Goal: Entertainment & Leisure: Consume media (video, audio)

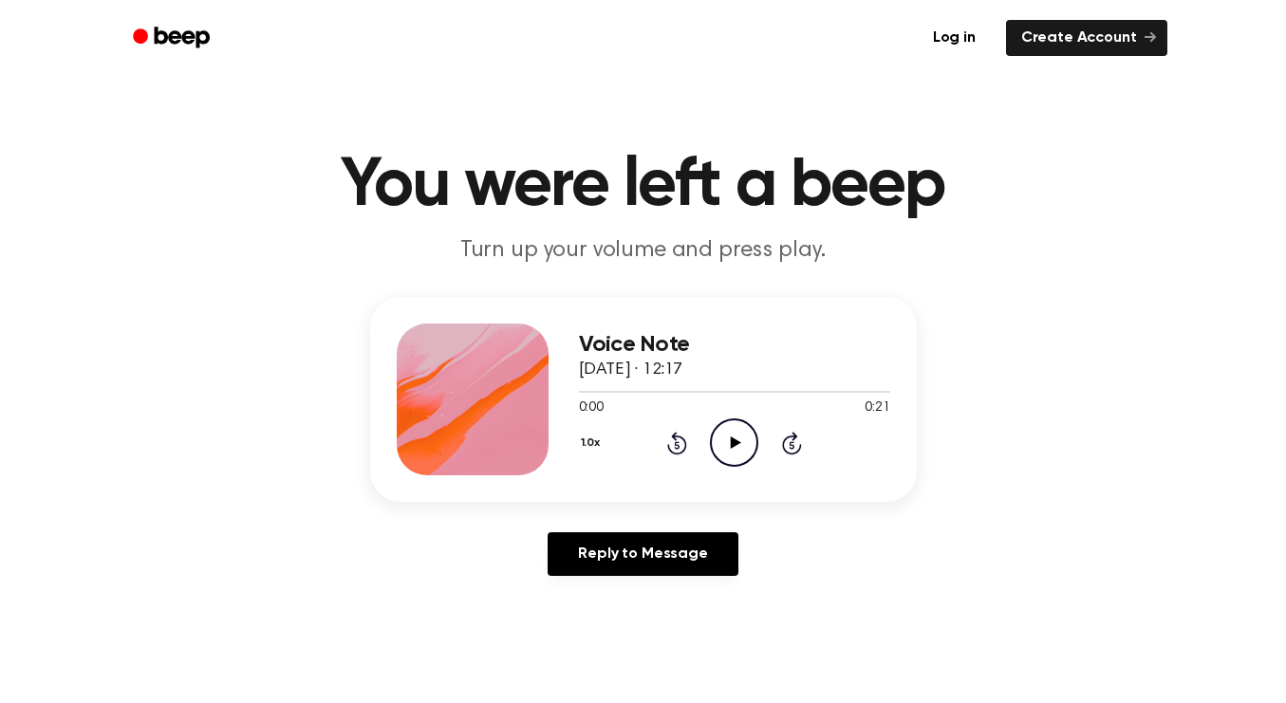
click at [730, 457] on icon "Play Audio" at bounding box center [734, 442] width 48 height 48
click at [729, 446] on icon "Play Audio" at bounding box center [734, 442] width 48 height 48
click at [739, 448] on icon "Play Audio" at bounding box center [734, 442] width 48 height 48
click at [736, 444] on icon at bounding box center [736, 442] width 10 height 12
click at [731, 454] on icon "Play Audio" at bounding box center [734, 442] width 48 height 48
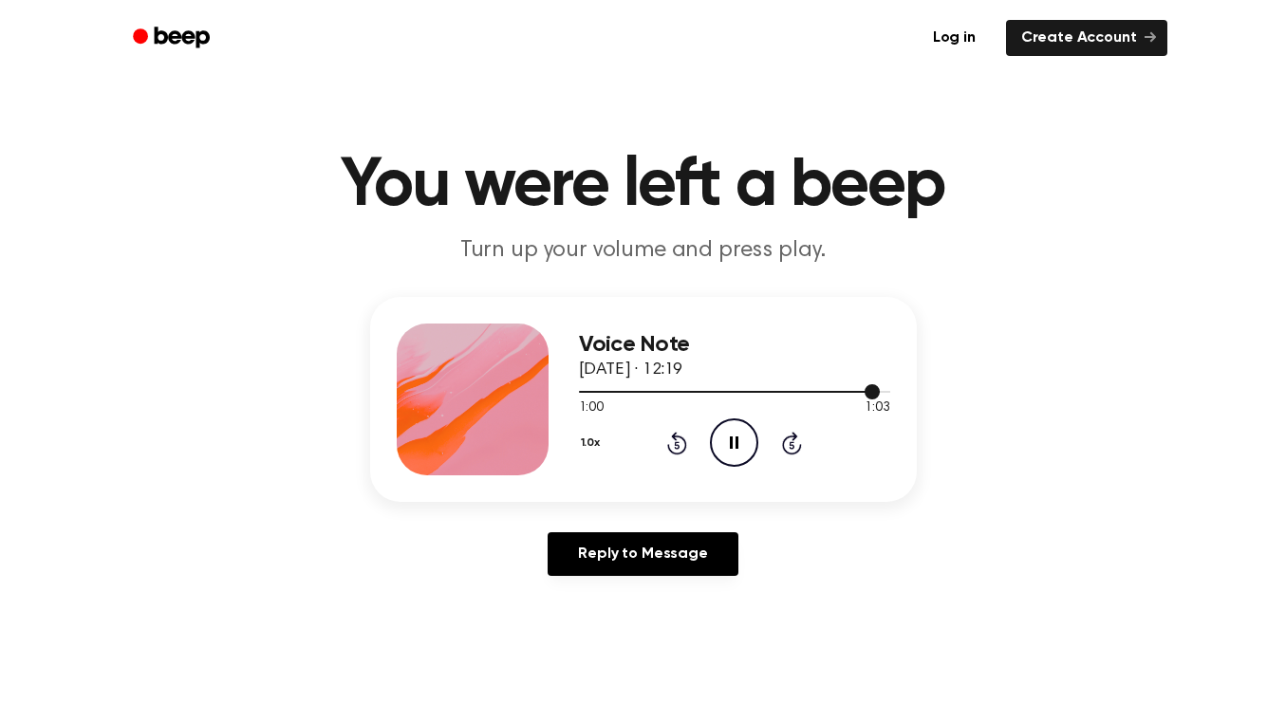
click at [590, 398] on div at bounding box center [734, 390] width 311 height 15
click at [727, 447] on icon "Pause Audio" at bounding box center [734, 442] width 48 height 48
click at [727, 447] on icon "Play Audio" at bounding box center [734, 442] width 48 height 48
click at [676, 442] on icon at bounding box center [677, 445] width 5 height 8
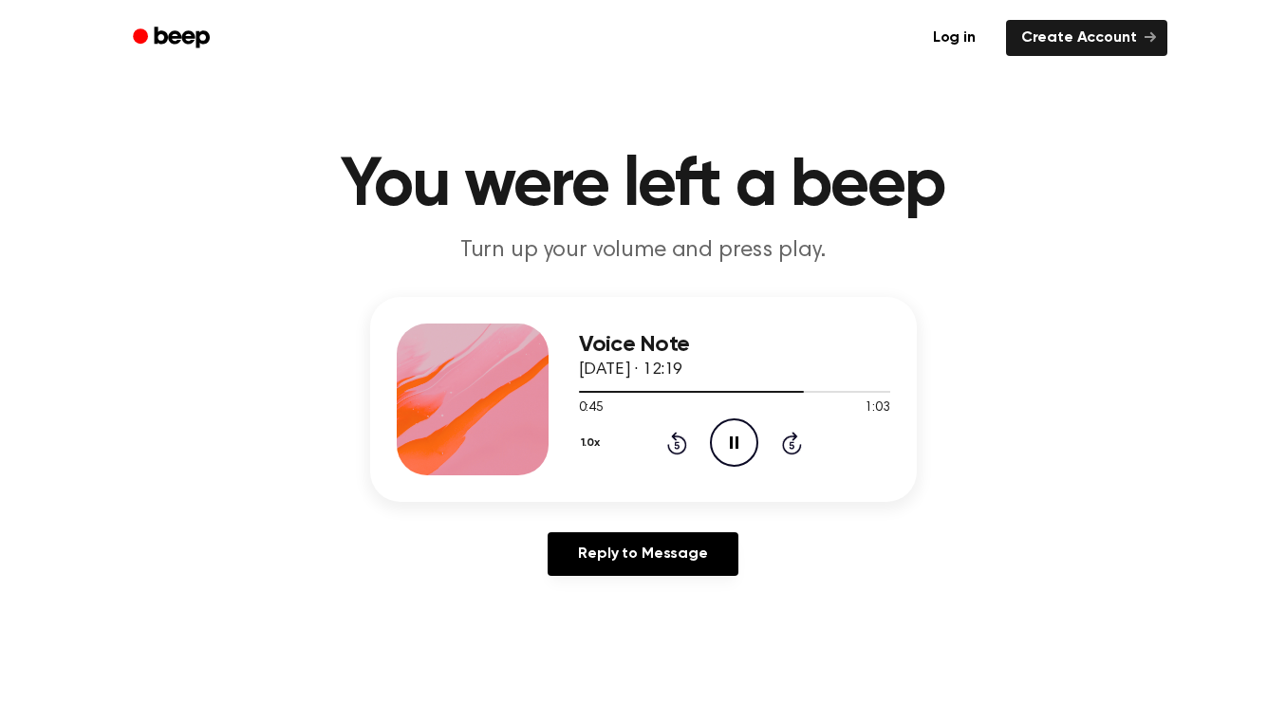
click at [734, 447] on icon "Pause Audio" at bounding box center [734, 442] width 48 height 48
click at [734, 444] on icon at bounding box center [736, 442] width 10 height 12
click at [734, 448] on icon "Pause Audio" at bounding box center [734, 442] width 48 height 48
click at [734, 448] on icon "Play Audio" at bounding box center [734, 442] width 48 height 48
